Goal: Information Seeking & Learning: Learn about a topic

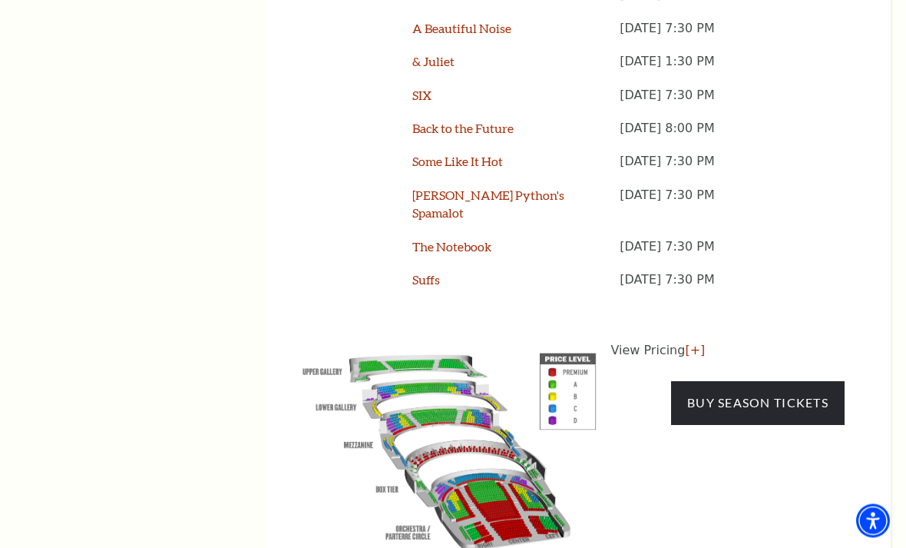
scroll to position [1457, 0]
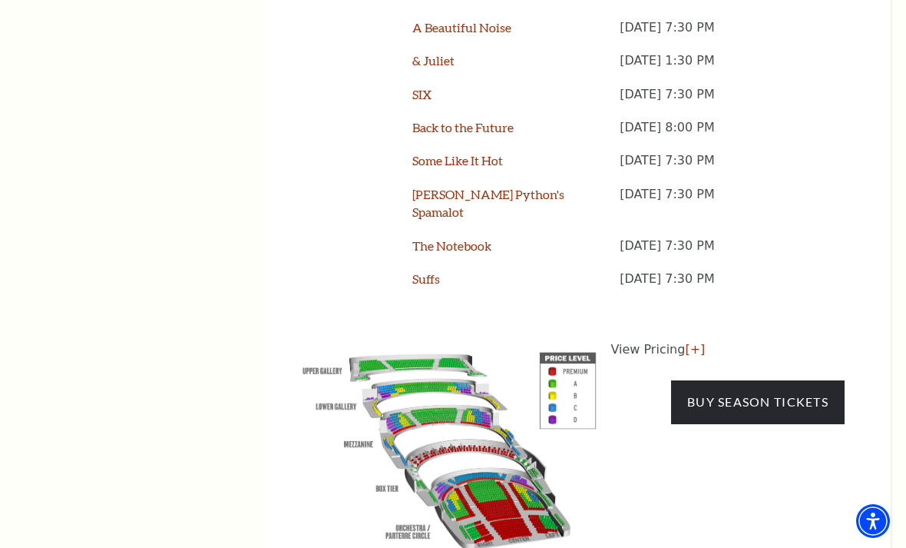
click at [693, 342] on link "[+]" at bounding box center [695, 349] width 20 height 15
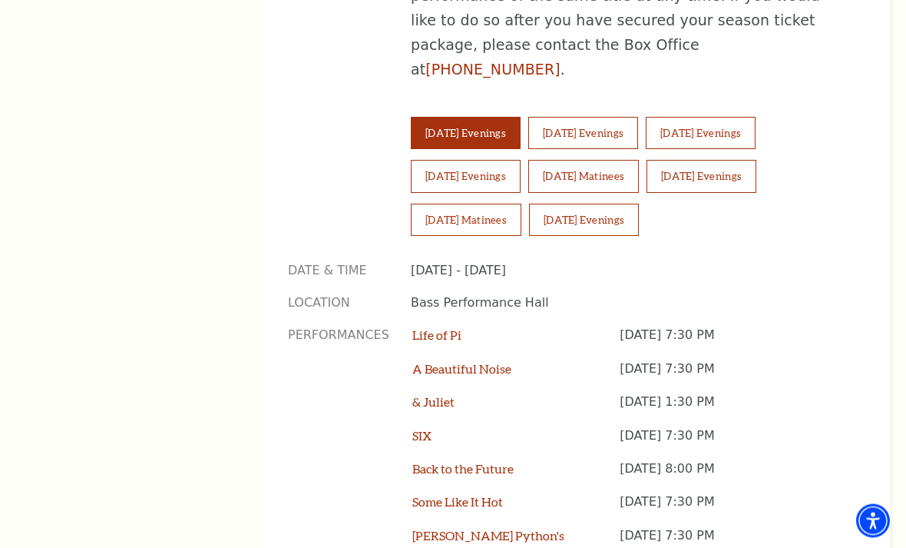
scroll to position [1117, 0]
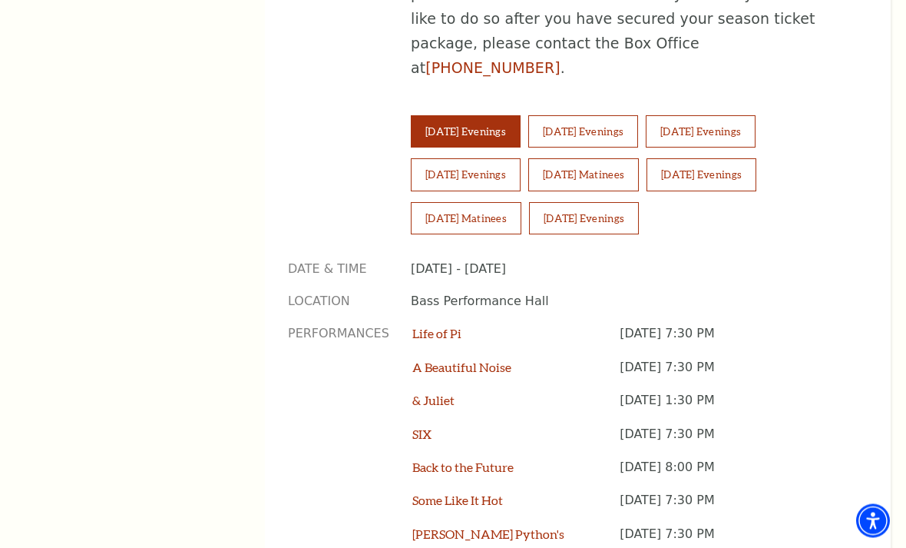
click at [588, 159] on button "Saturday Matinees" at bounding box center [583, 175] width 111 height 32
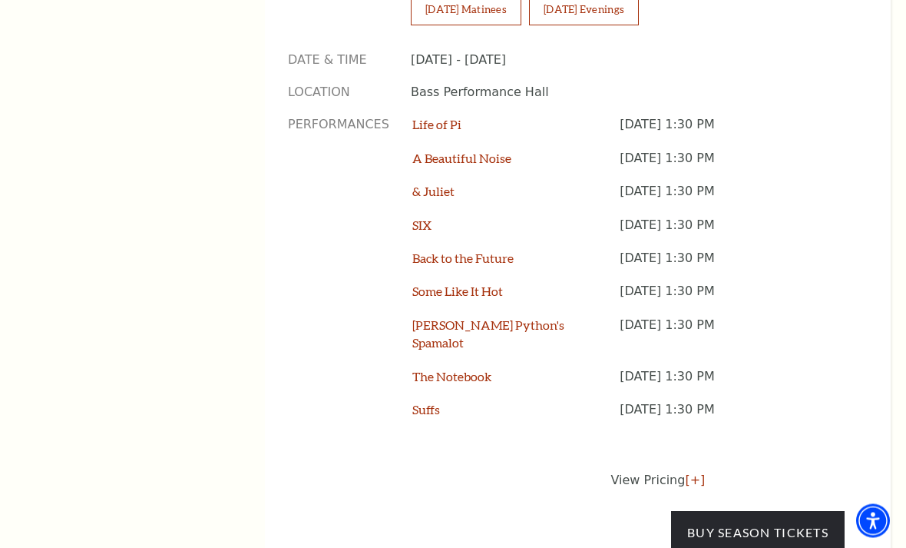
scroll to position [1327, 0]
click at [688, 472] on link "[+]" at bounding box center [695, 479] width 20 height 15
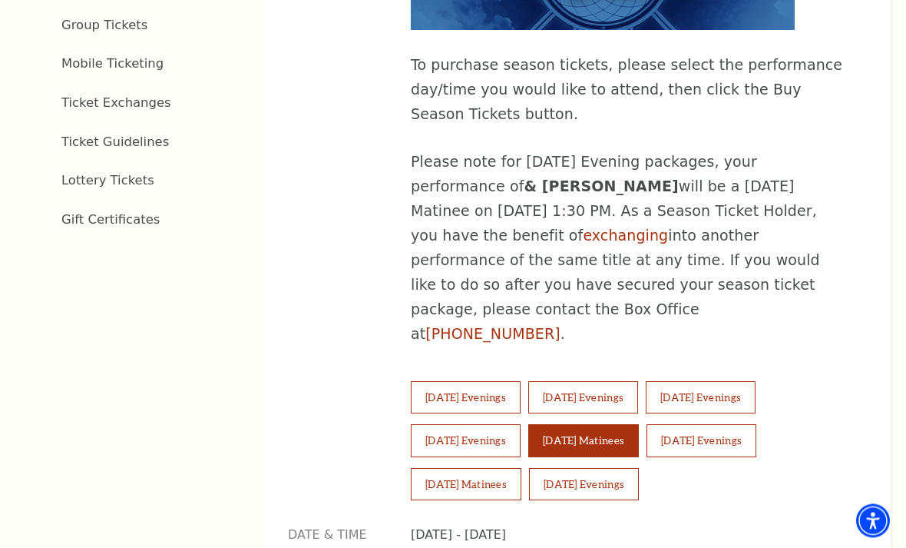
scroll to position [853, 0]
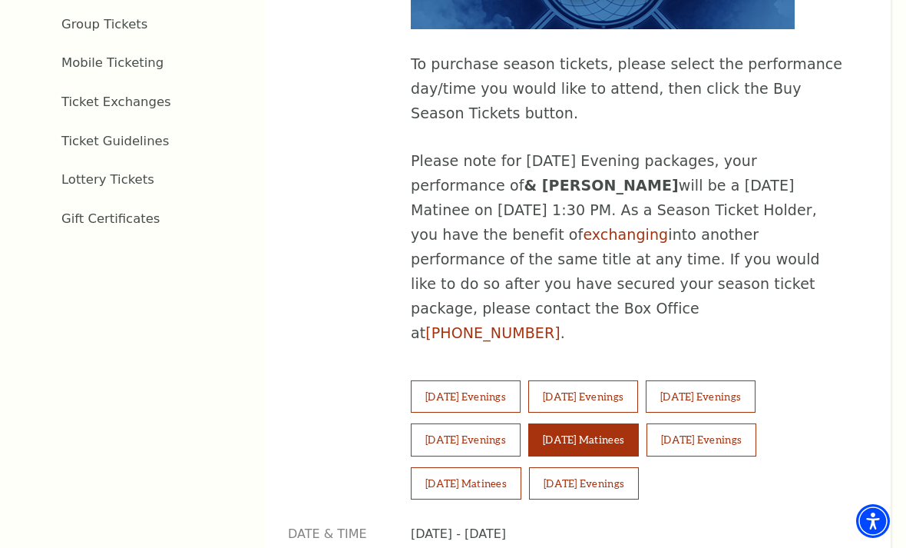
click at [728, 423] on button "Saturday Evenings" at bounding box center [702, 439] width 110 height 32
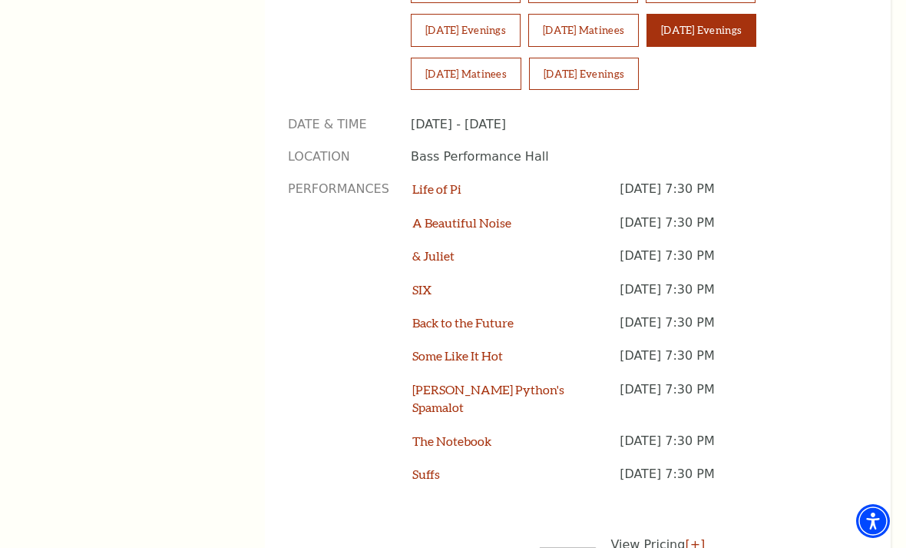
scroll to position [1261, 0]
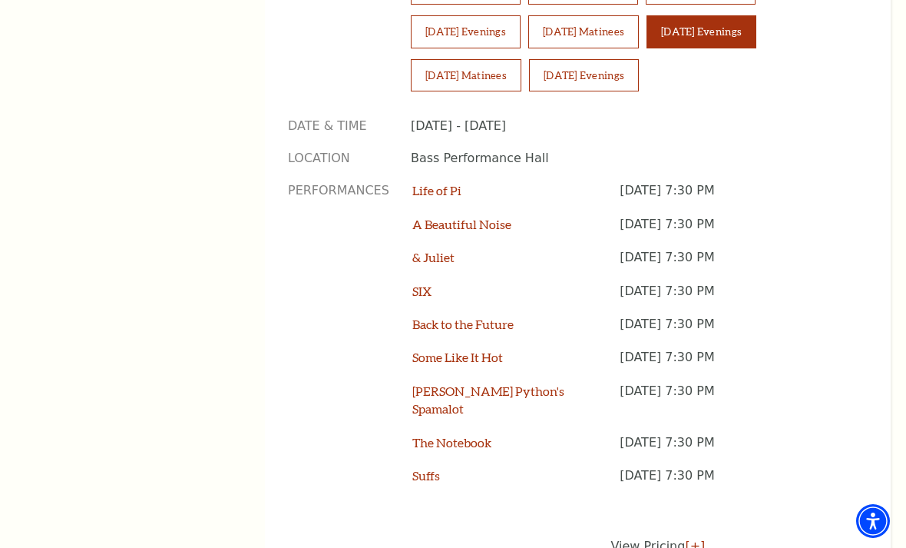
click at [699, 538] on link "[+]" at bounding box center [695, 545] width 20 height 15
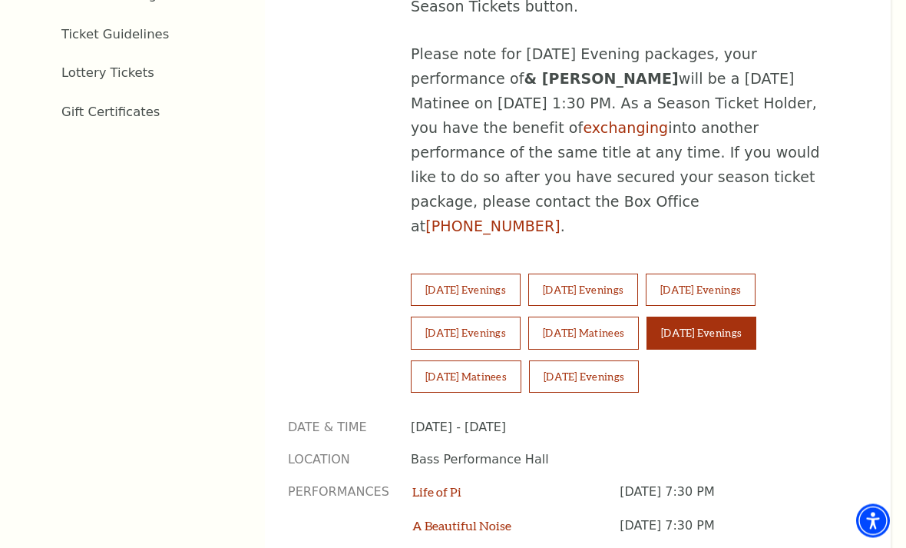
scroll to position [959, 0]
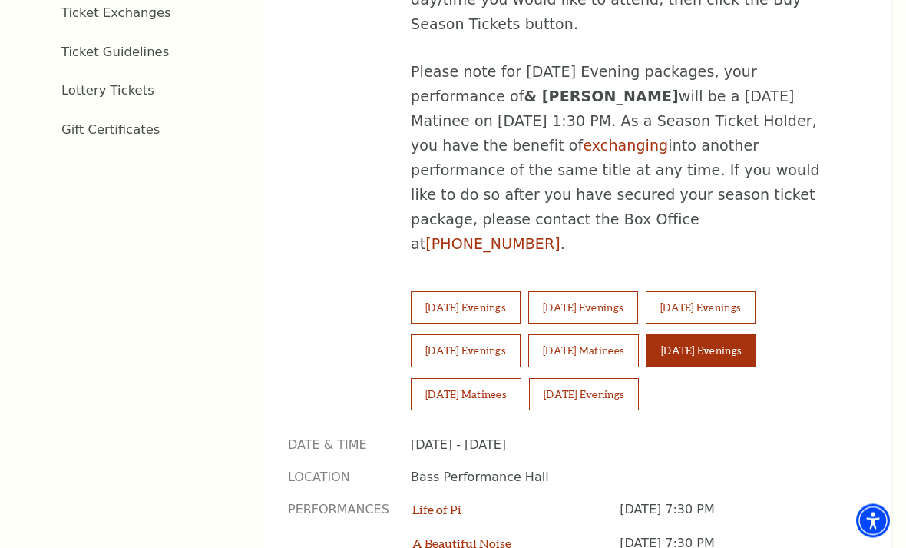
click at [587, 335] on button "Saturday Matinees" at bounding box center [583, 351] width 111 height 32
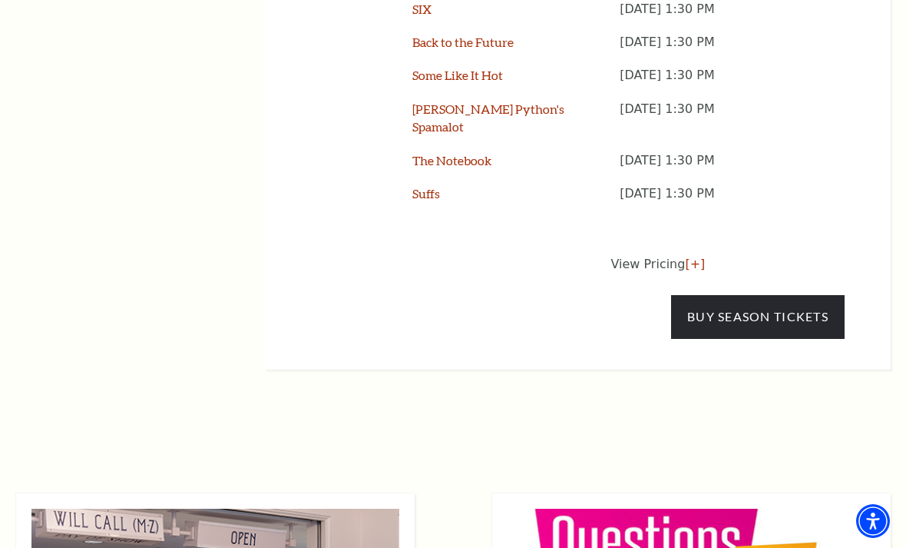
scroll to position [1542, 0]
click at [689, 257] on link "[+]" at bounding box center [695, 264] width 20 height 15
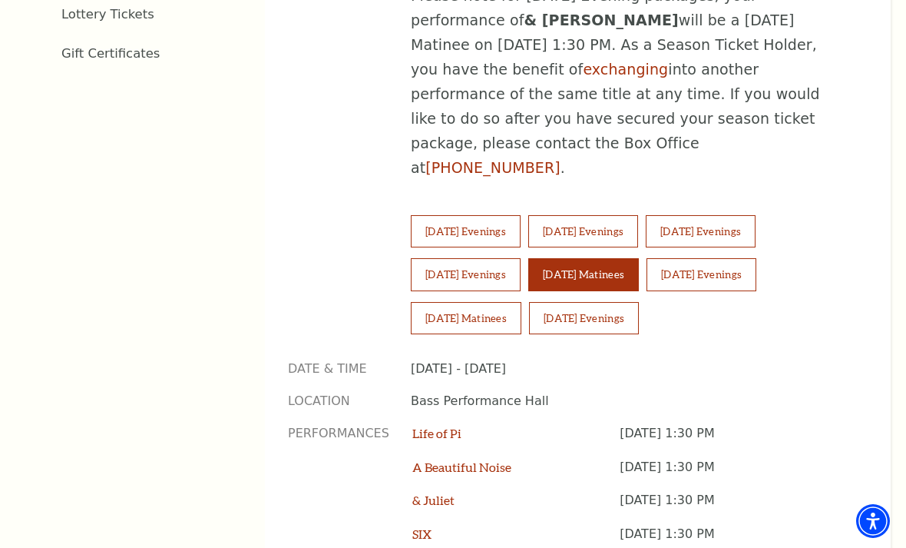
scroll to position [1016, 0]
click at [740, 215] on button "Thursday Evenings" at bounding box center [701, 231] width 110 height 32
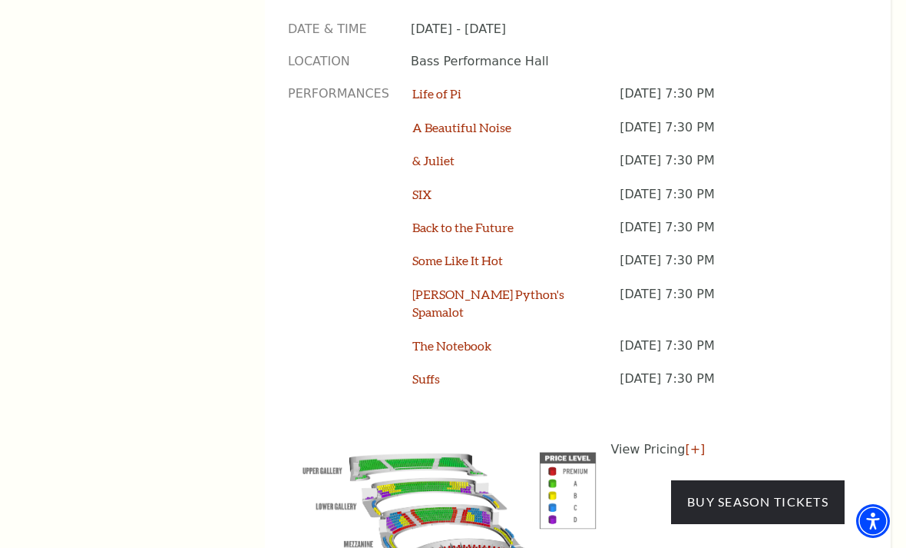
scroll to position [1359, 0]
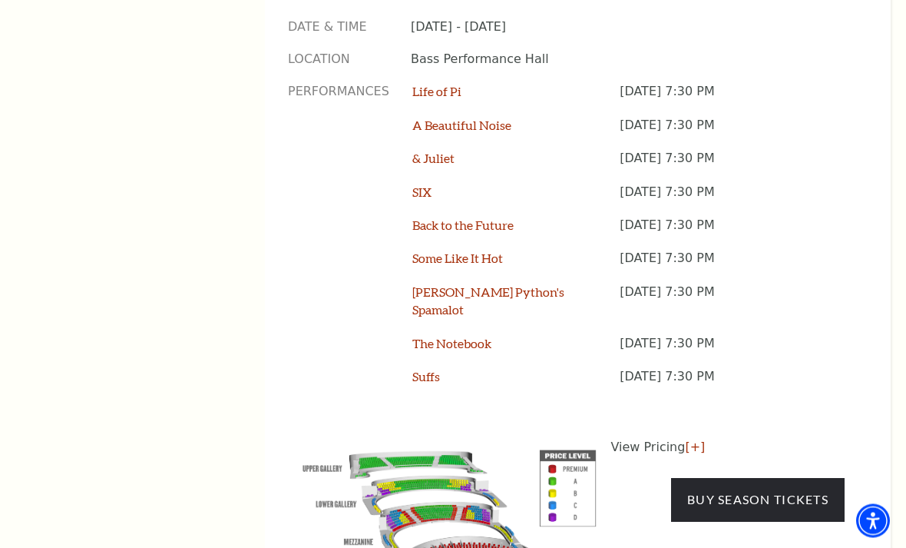
click at [686, 440] on link "[+]" at bounding box center [695, 447] width 20 height 15
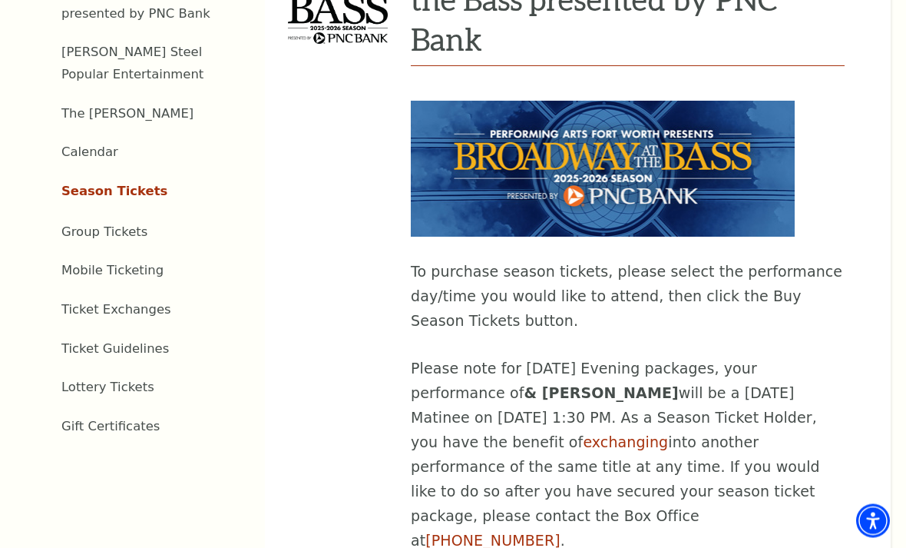
scroll to position [667, 0]
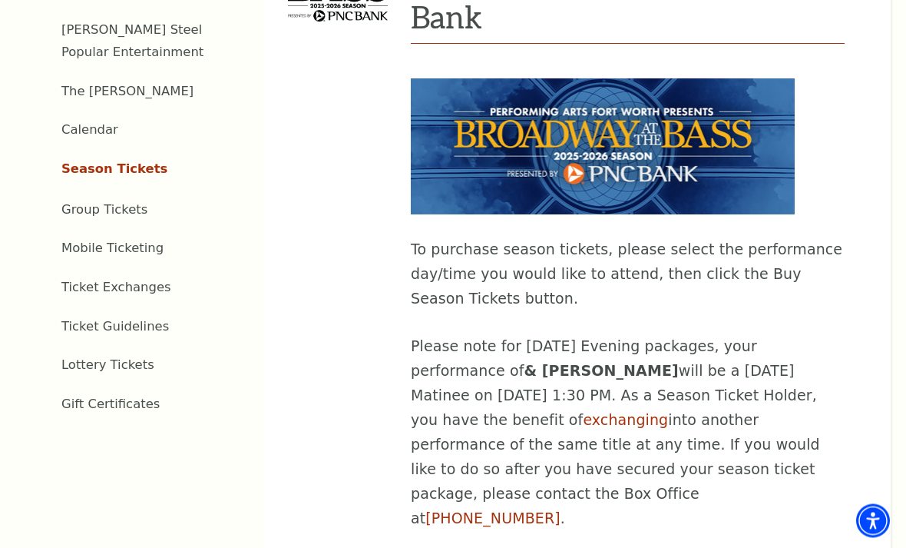
click at [95, 359] on link "Lottery Tickets" at bounding box center [107, 365] width 93 height 15
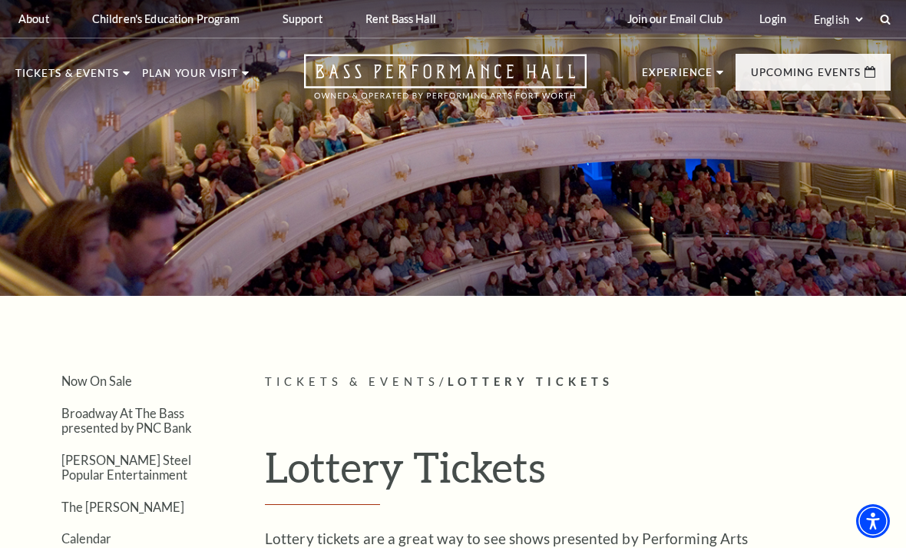
click at [48, 151] on link "Tours" at bounding box center [48, 146] width 41 height 13
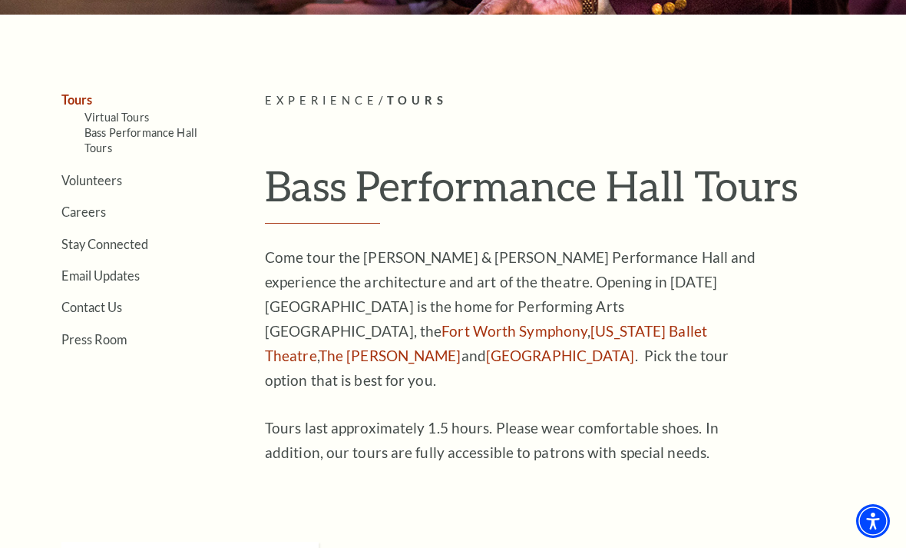
scroll to position [280, 0]
click at [109, 141] on link "Bass Performance Hall Tours" at bounding box center [140, 141] width 113 height 28
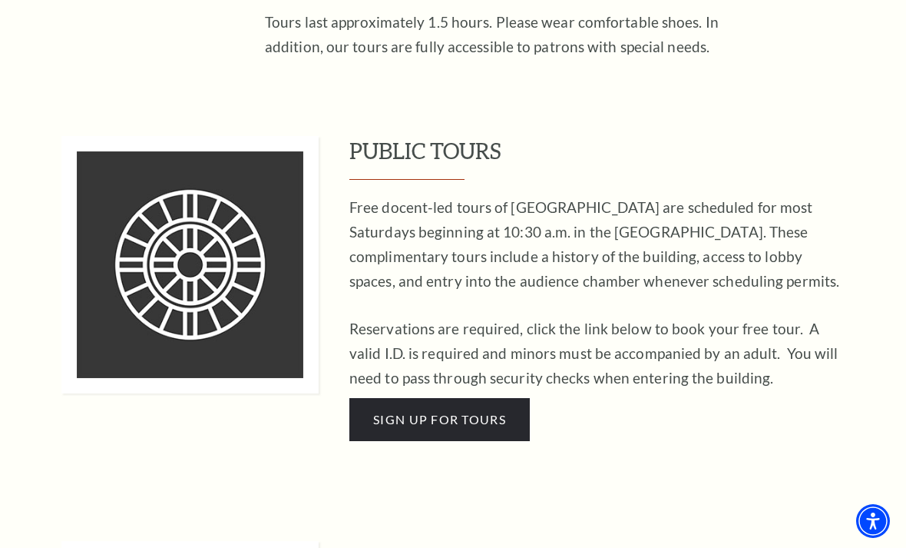
scroll to position [689, 0]
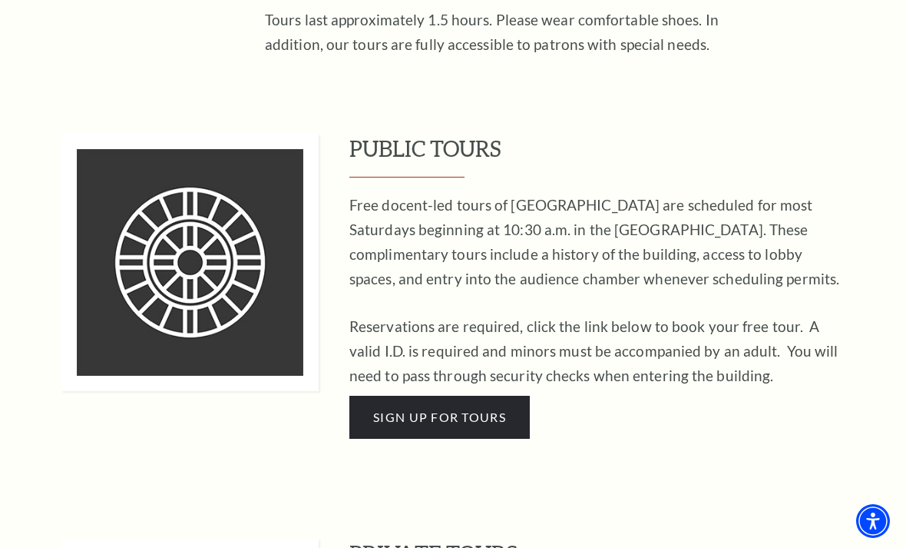
click at [454, 409] on span "Sign Up For Tours" at bounding box center [439, 416] width 133 height 15
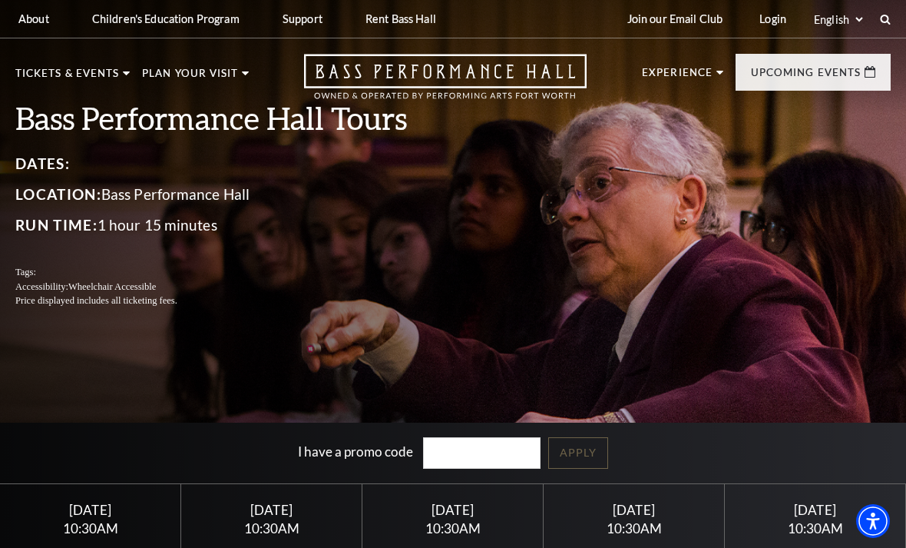
click at [98, 323] on link "Accessibility" at bounding box center [73, 322] width 90 height 13
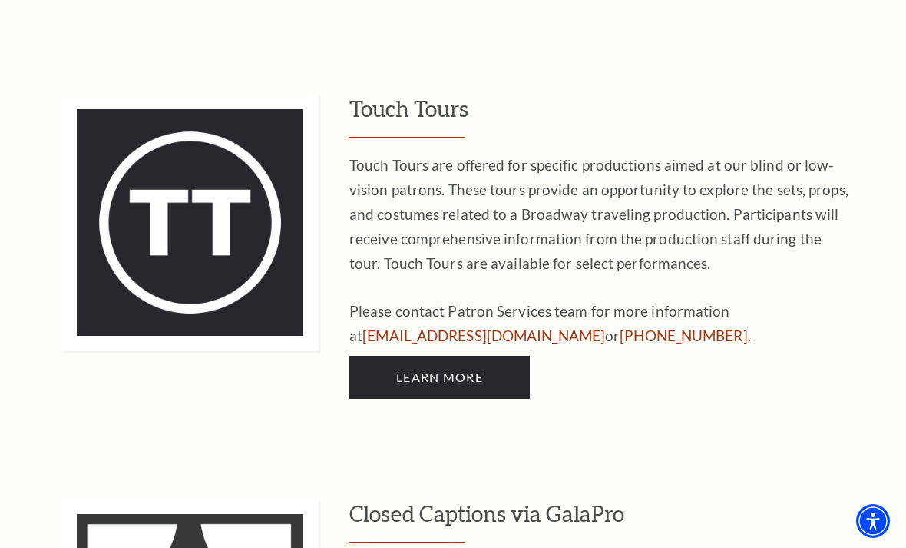
scroll to position [3024, 0]
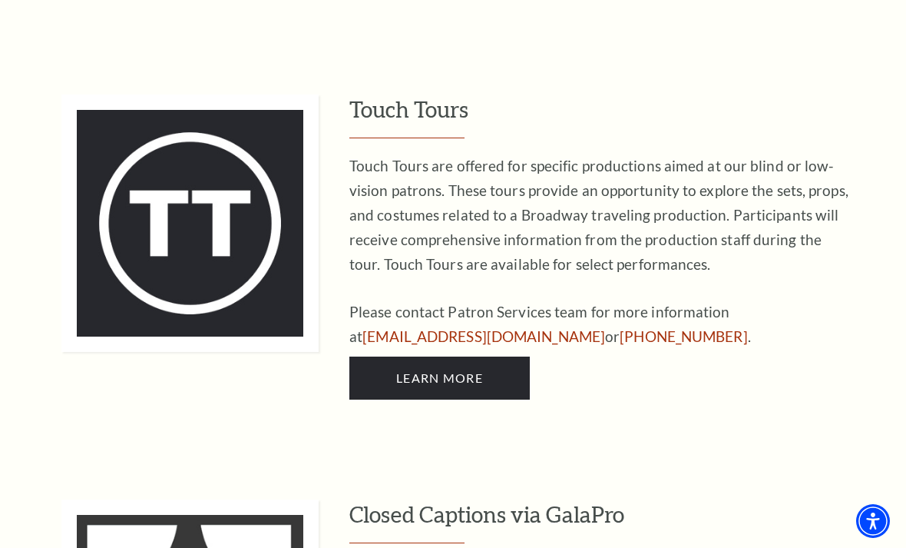
click at [436, 370] on span "Learn More" at bounding box center [439, 377] width 87 height 15
